Goal: Browse casually

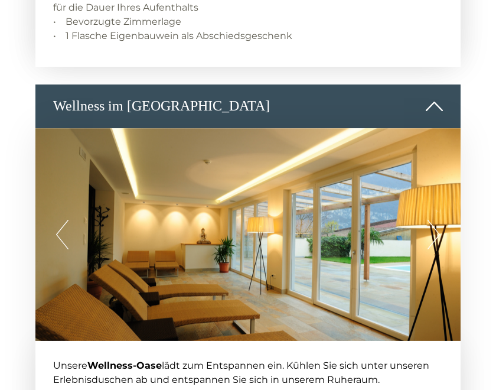
scroll to position [1439, 0]
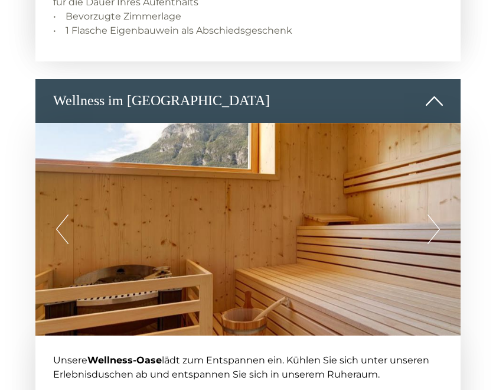
click at [437, 222] on button "Next" at bounding box center [434, 229] width 12 height 30
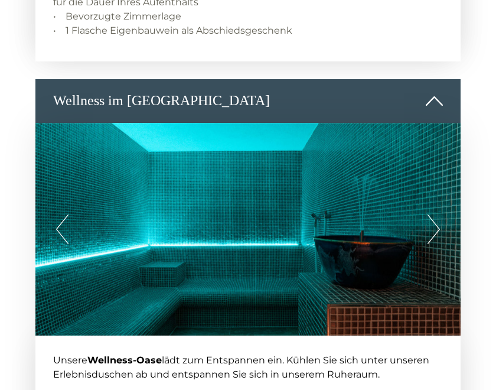
click at [431, 226] on button "Next" at bounding box center [434, 229] width 12 height 30
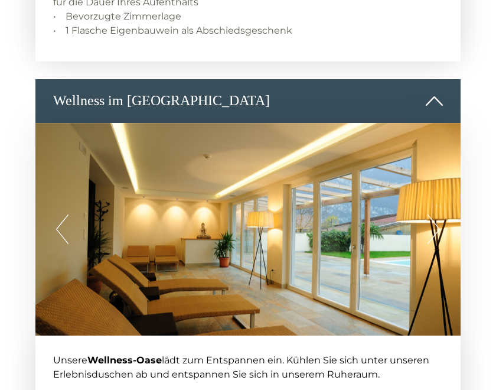
click at [432, 227] on button "Next" at bounding box center [434, 229] width 12 height 30
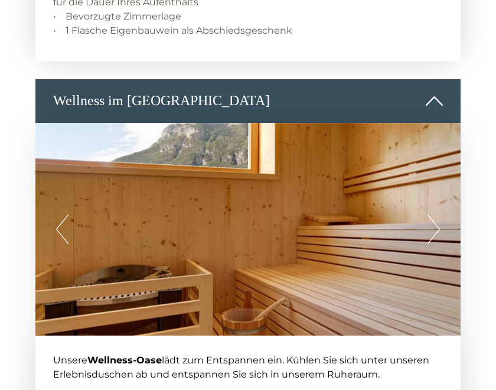
click at [432, 227] on button "Next" at bounding box center [434, 229] width 12 height 30
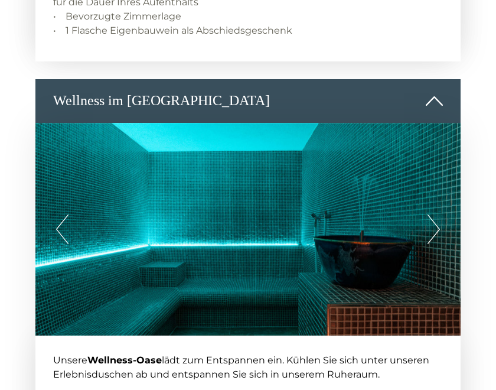
click at [432, 227] on button "Next" at bounding box center [434, 229] width 12 height 30
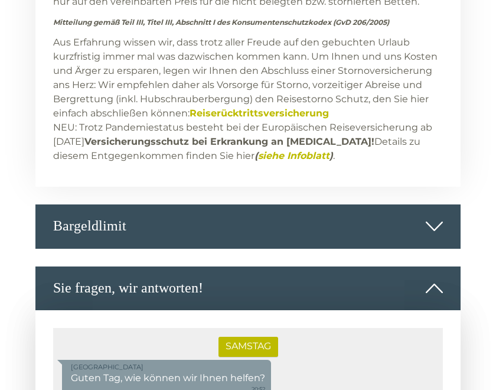
scroll to position [5584, 0]
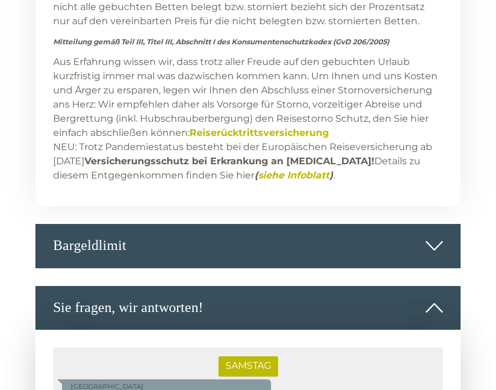
click at [441, 236] on icon at bounding box center [434, 246] width 17 height 20
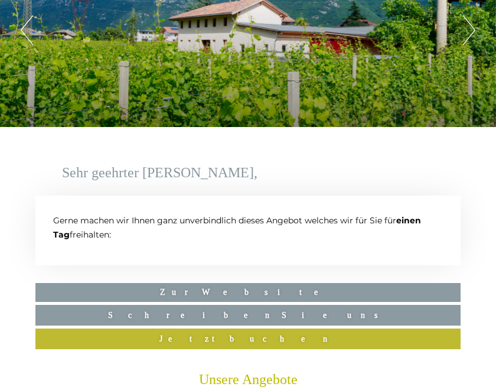
scroll to position [0, 0]
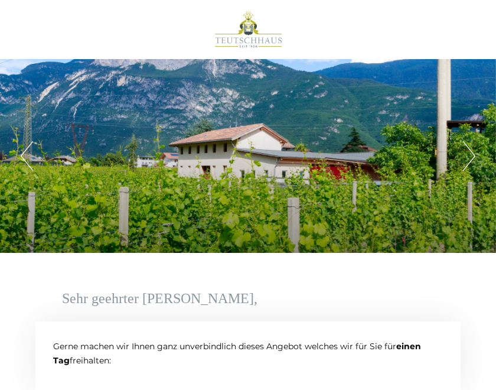
click at [464, 156] on button "Next" at bounding box center [469, 156] width 12 height 30
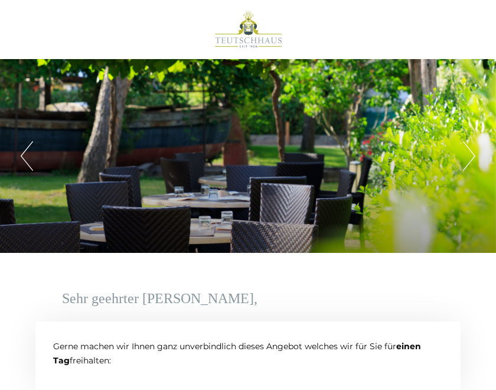
click at [468, 157] on button "Next" at bounding box center [469, 156] width 12 height 30
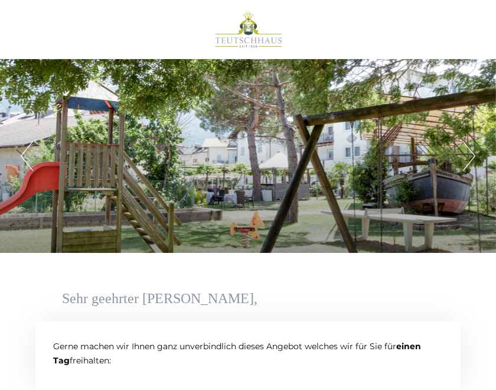
click at [468, 155] on button "Next" at bounding box center [469, 156] width 12 height 30
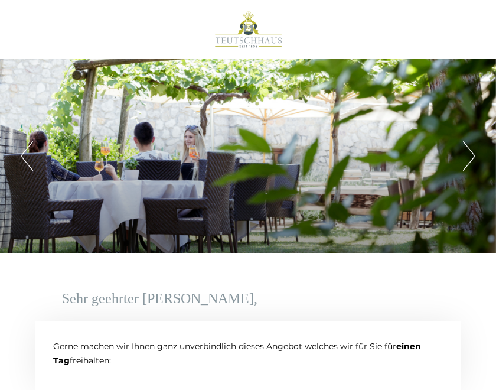
click at [469, 155] on button "Next" at bounding box center [469, 156] width 12 height 30
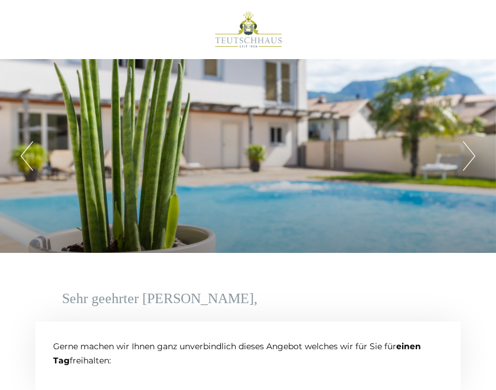
click at [466, 160] on button "Next" at bounding box center [469, 156] width 12 height 30
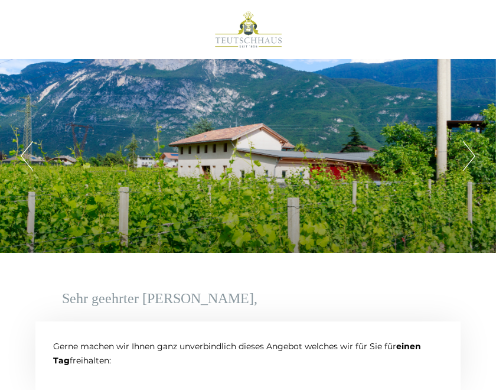
click at [473, 160] on button "Next" at bounding box center [469, 156] width 12 height 30
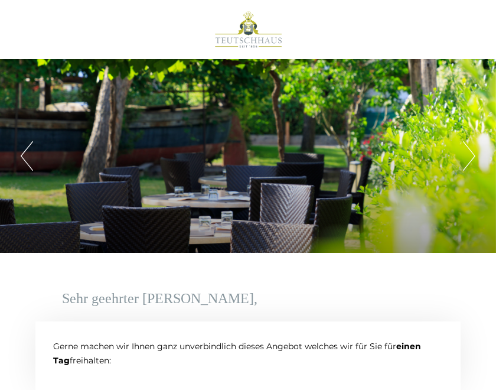
click at [471, 157] on button "Next" at bounding box center [469, 156] width 12 height 30
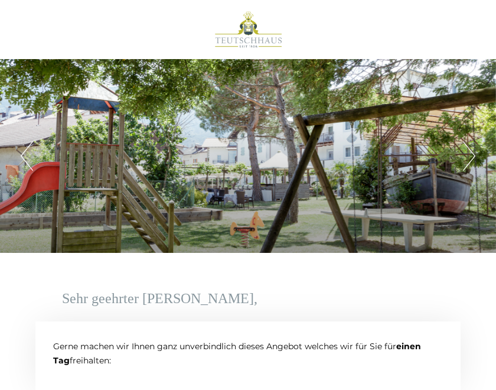
click at [468, 157] on button "Next" at bounding box center [469, 156] width 12 height 30
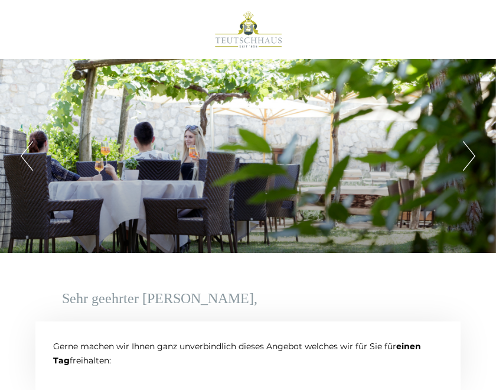
click at [474, 165] on button "Next" at bounding box center [469, 156] width 12 height 30
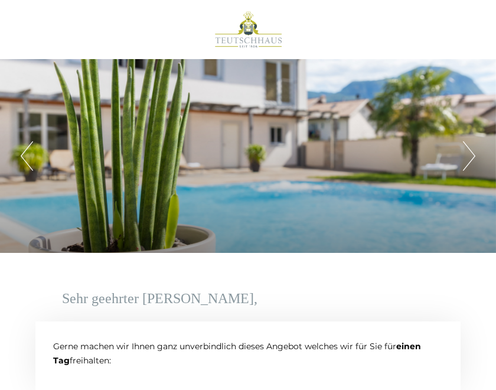
click at [474, 159] on button "Next" at bounding box center [469, 156] width 12 height 30
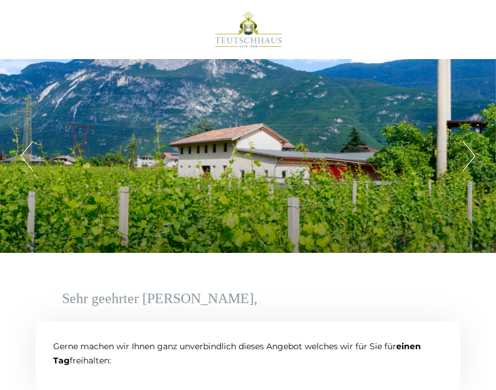
click at [473, 158] on button "Next" at bounding box center [469, 156] width 12 height 30
click at [470, 160] on button "Next" at bounding box center [469, 156] width 12 height 30
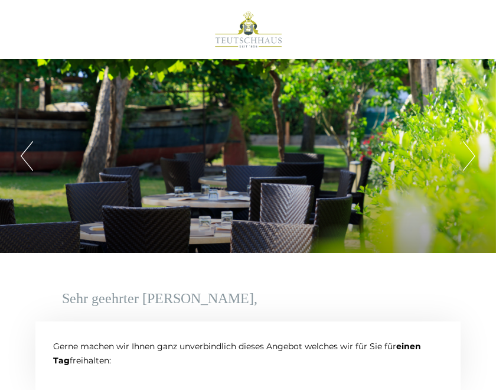
click at [467, 155] on button "Next" at bounding box center [469, 156] width 12 height 30
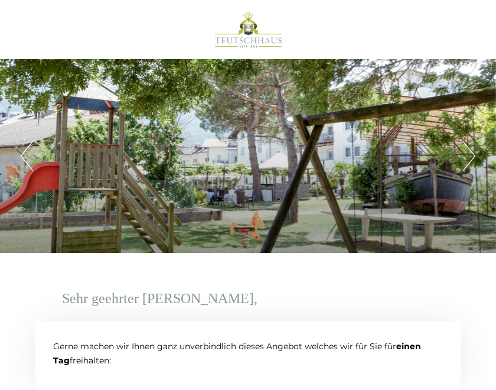
click at [470, 157] on button "Next" at bounding box center [469, 156] width 12 height 30
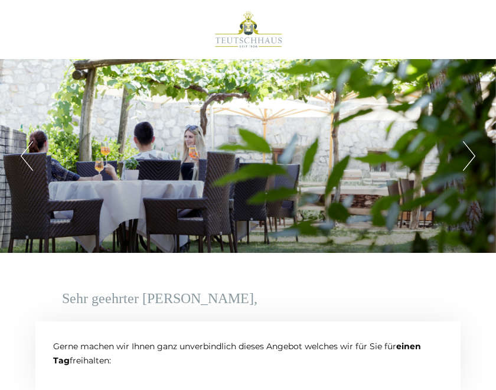
click at [474, 161] on button "Next" at bounding box center [469, 156] width 12 height 30
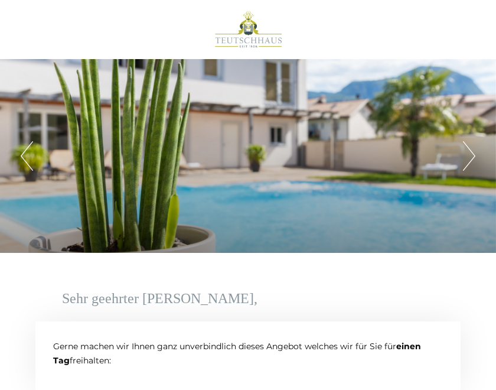
click at [473, 158] on button "Next" at bounding box center [469, 156] width 12 height 30
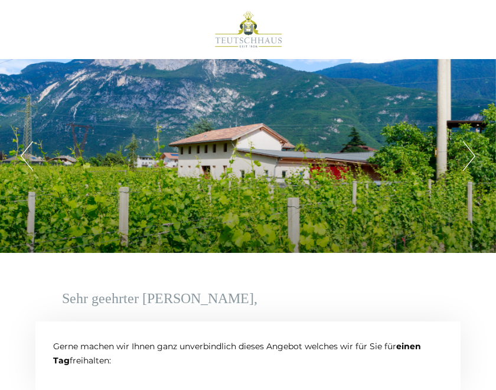
click at [472, 161] on button "Next" at bounding box center [469, 156] width 12 height 30
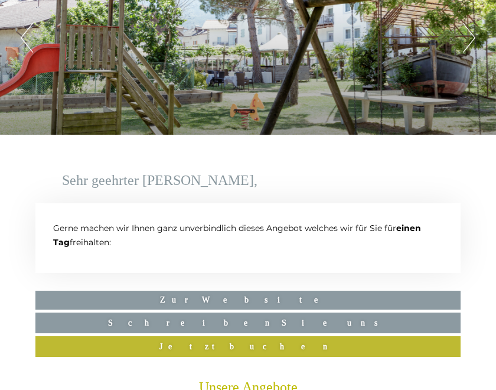
scroll to position [118, 0]
